Goal: Task Accomplishment & Management: Complete application form

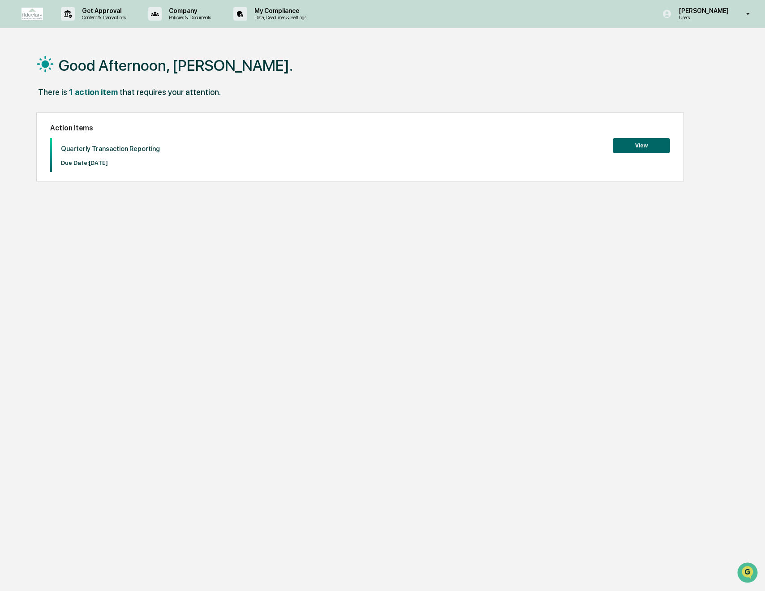
click at [643, 146] on button "View" at bounding box center [641, 145] width 57 height 15
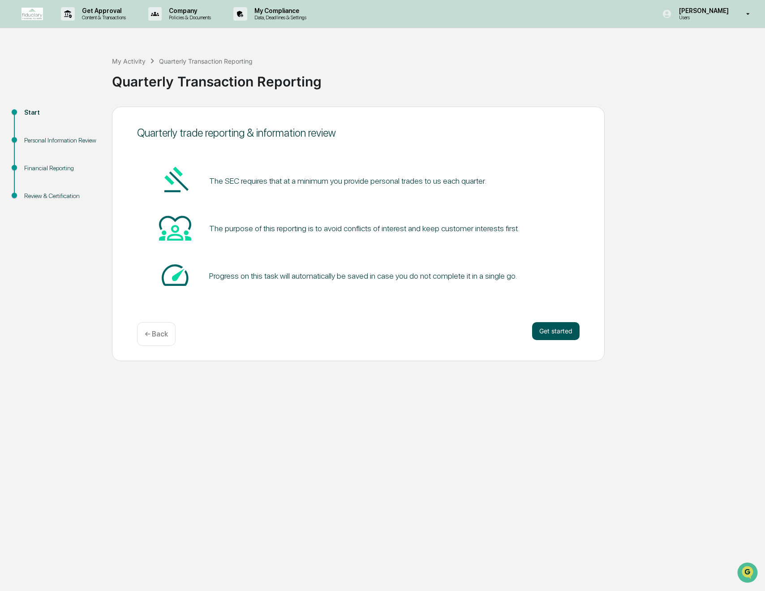
click at [556, 331] on button "Get started" at bounding box center [555, 331] width 47 height 18
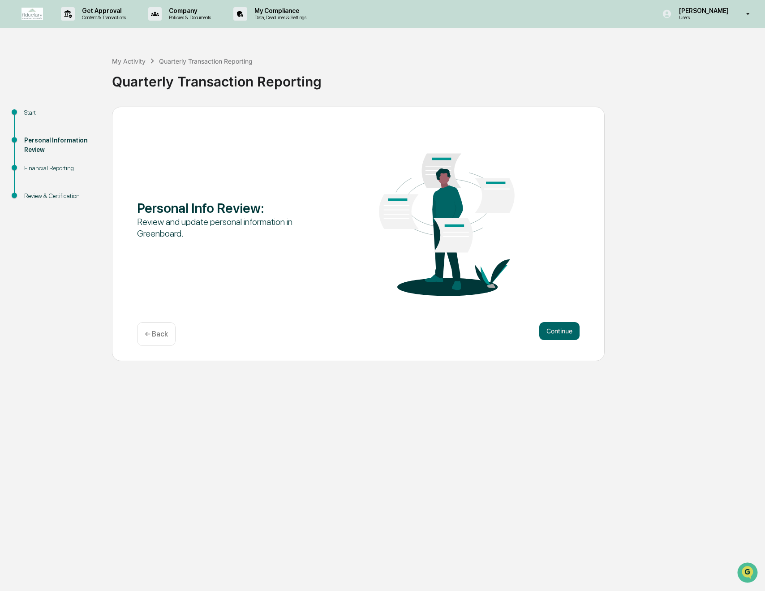
click at [556, 331] on button "Continue" at bounding box center [559, 331] width 40 height 18
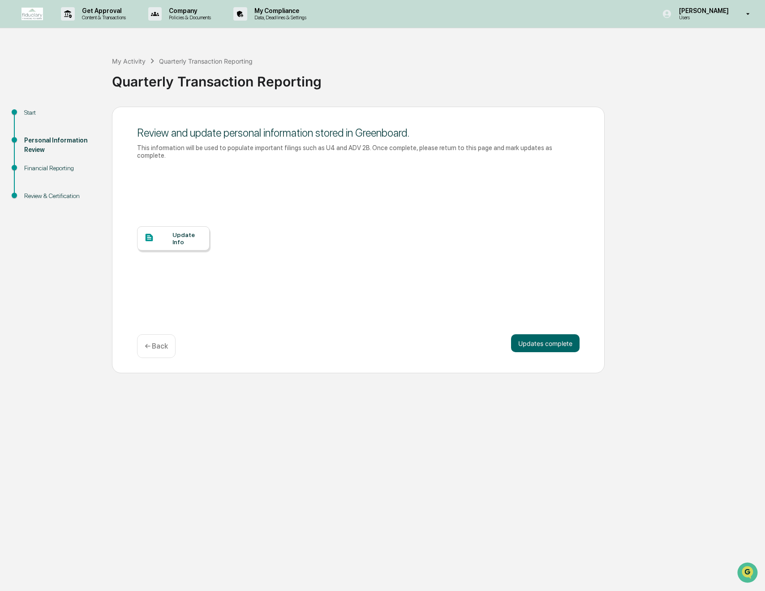
click at [173, 234] on div "Update Info" at bounding box center [187, 238] width 30 height 14
click at [539, 334] on button "Updates complete" at bounding box center [545, 343] width 69 height 18
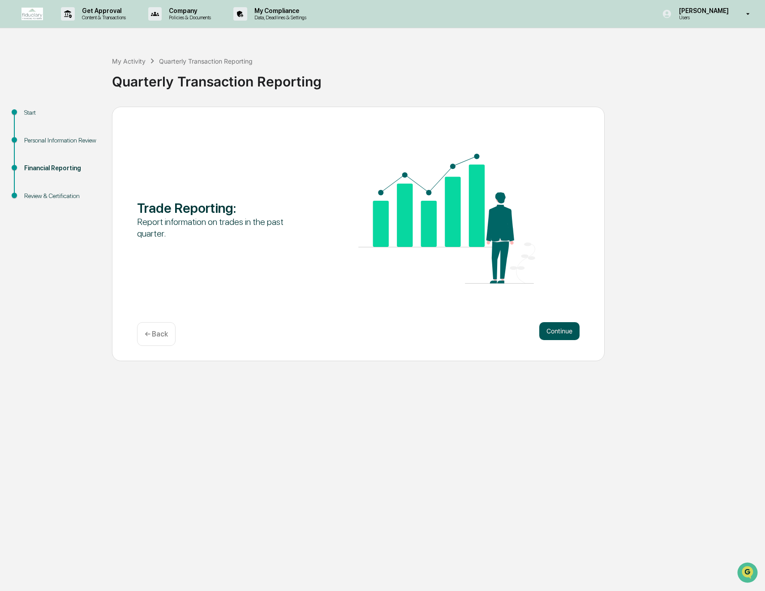
click at [561, 332] on button "Continue" at bounding box center [559, 331] width 40 height 18
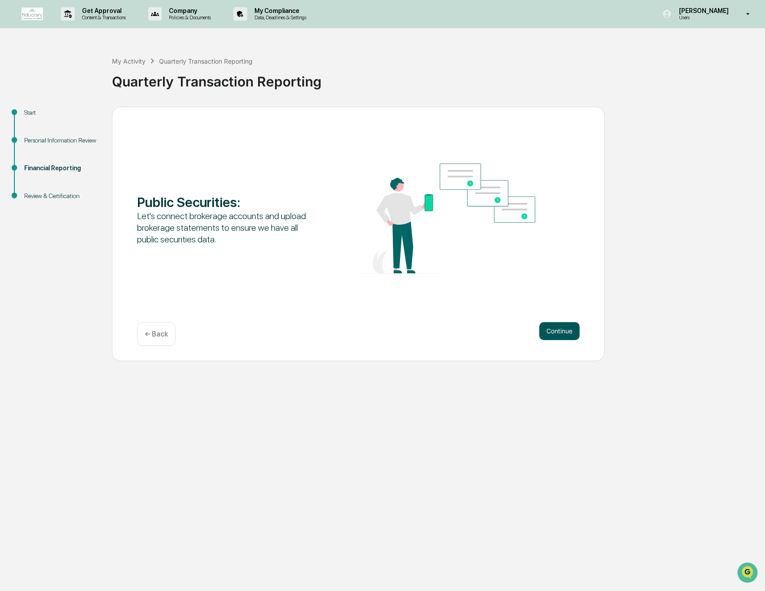
click at [560, 332] on button "Continue" at bounding box center [559, 331] width 40 height 18
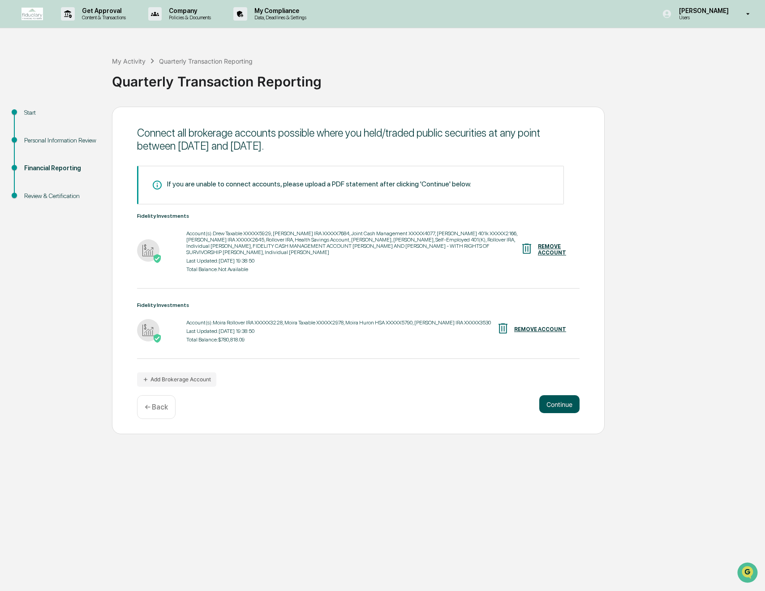
click at [558, 398] on button "Continue" at bounding box center [559, 404] width 40 height 18
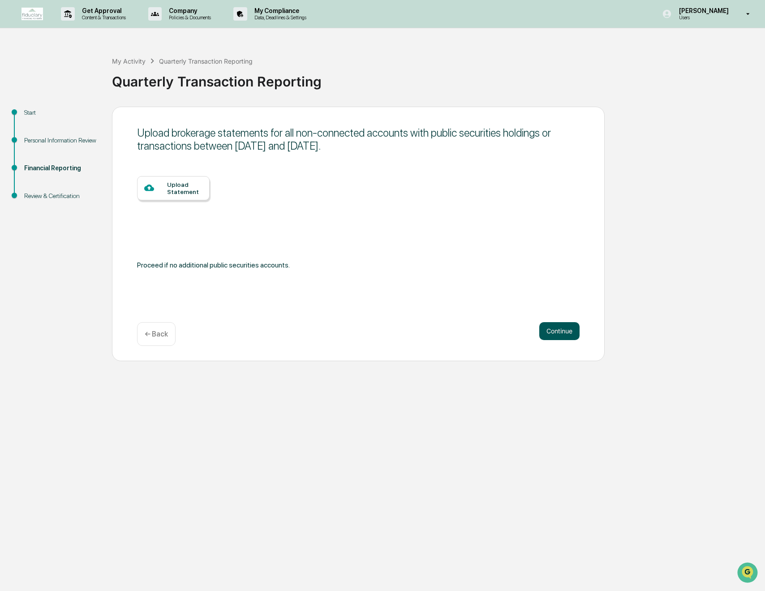
click at [556, 331] on button "Continue" at bounding box center [559, 331] width 40 height 18
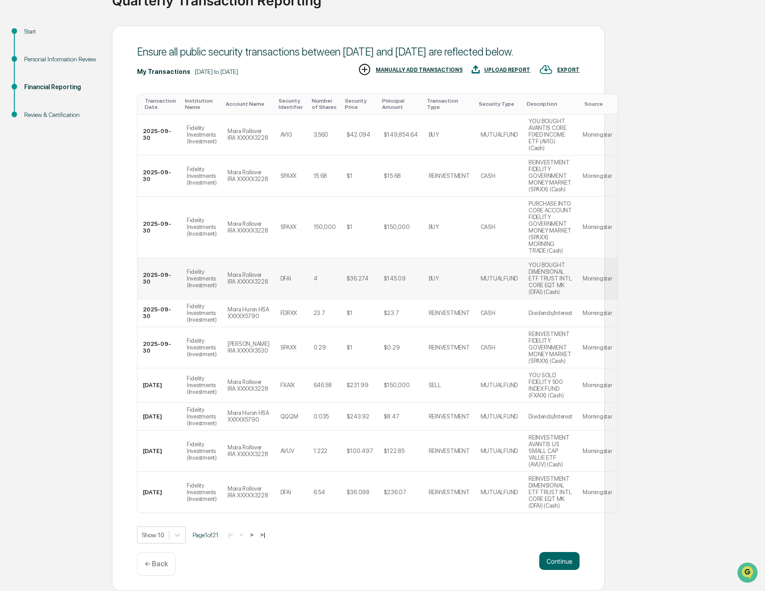
scroll to position [95, 0]
click at [560, 563] on button "Continue" at bounding box center [559, 561] width 40 height 18
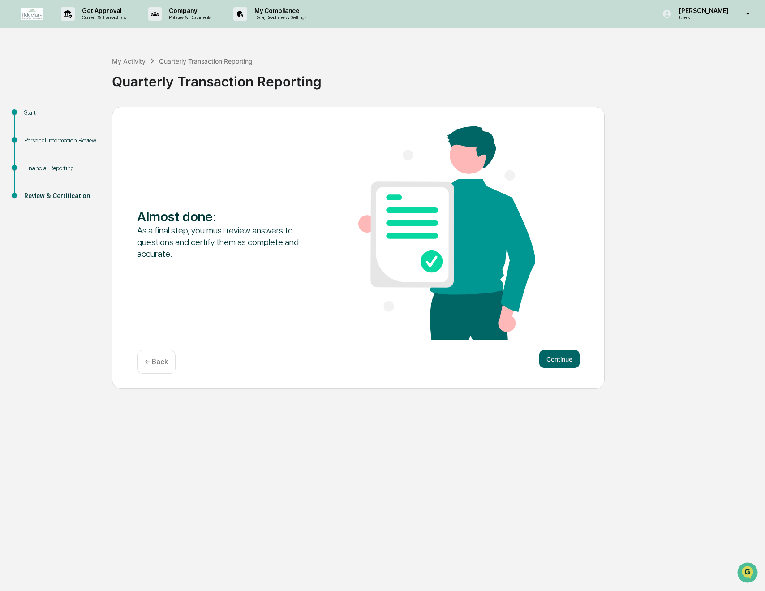
scroll to position [0, 0]
click at [557, 361] on button "Continue" at bounding box center [559, 359] width 40 height 18
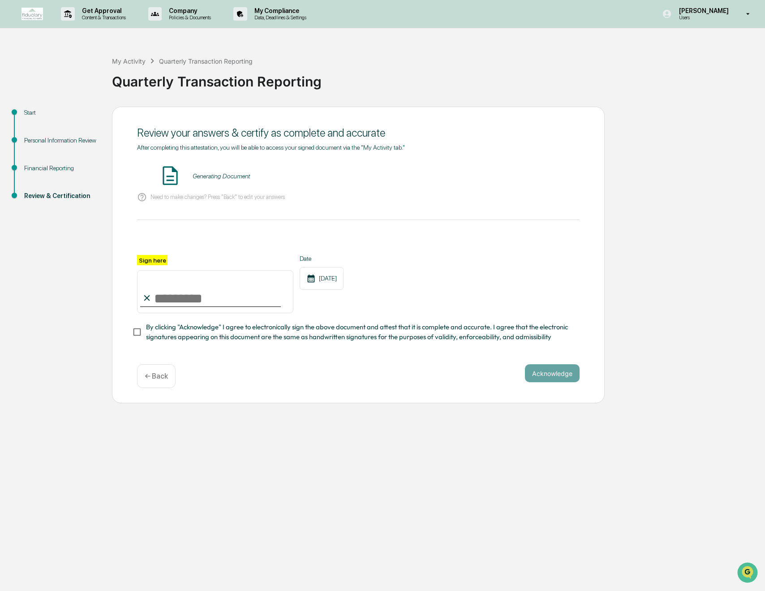
click at [154, 295] on input "Sign here" at bounding box center [215, 291] width 156 height 43
type input "**********"
click at [533, 172] on button "VIEW" at bounding box center [529, 175] width 58 height 15
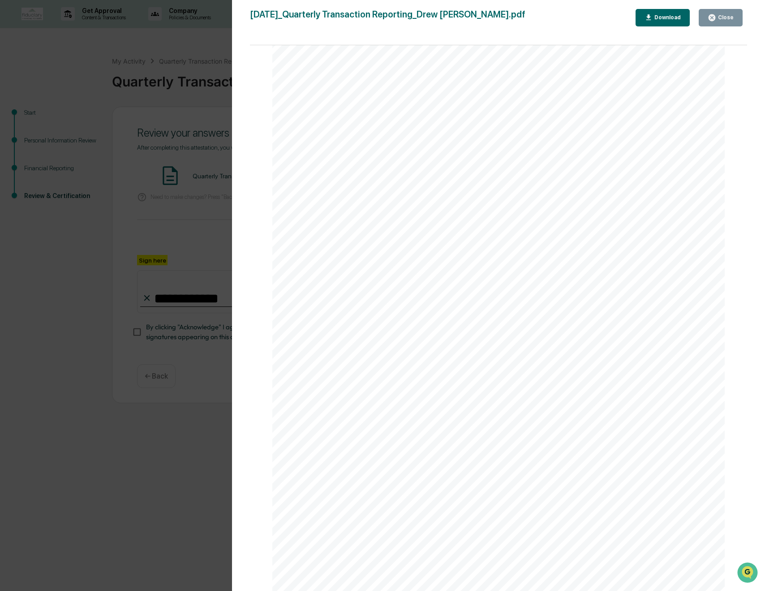
scroll to position [6139, 0]
click at [734, 22] on button "Close" at bounding box center [721, 17] width 44 height 17
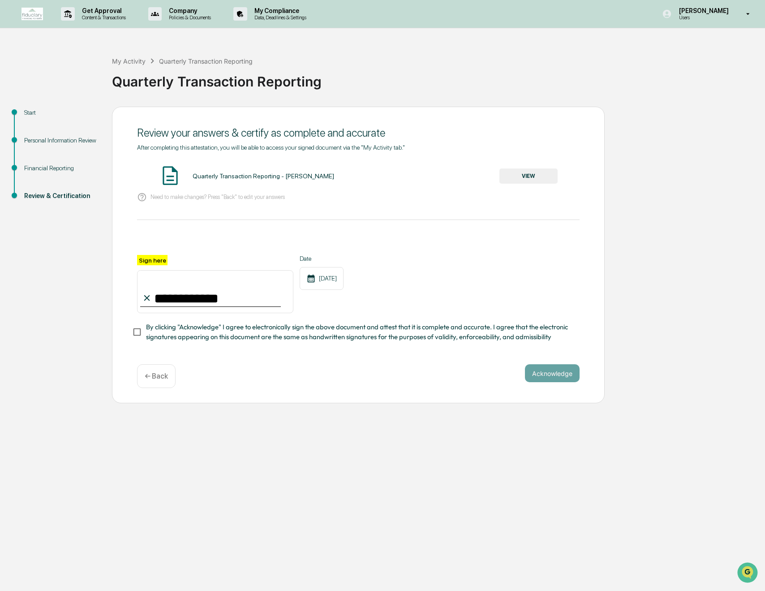
click at [172, 328] on span "By clicking "Acknowledge" I agree to electronically sign the above document and…" at bounding box center [359, 332] width 427 height 20
click at [541, 375] on button "Acknowledge" at bounding box center [552, 373] width 55 height 18
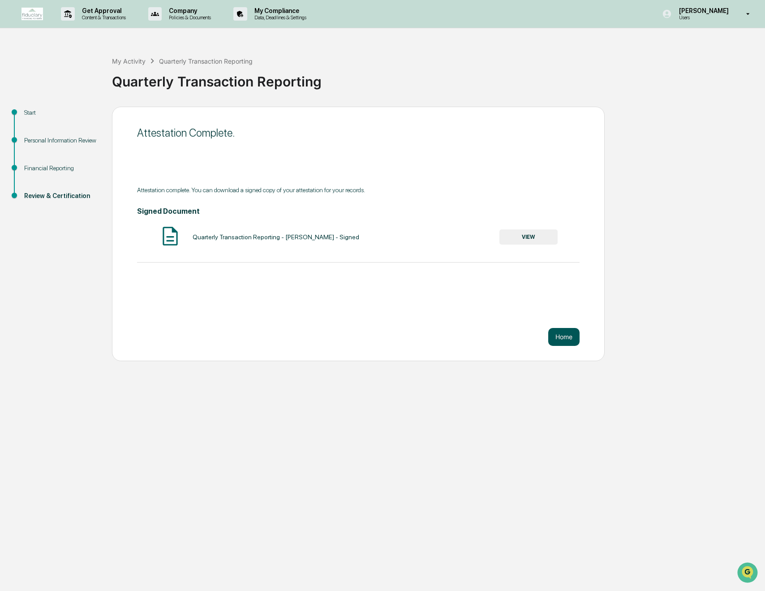
click at [561, 338] on button "Home" at bounding box center [563, 337] width 31 height 18
